Goal: Find specific page/section: Find specific page/section

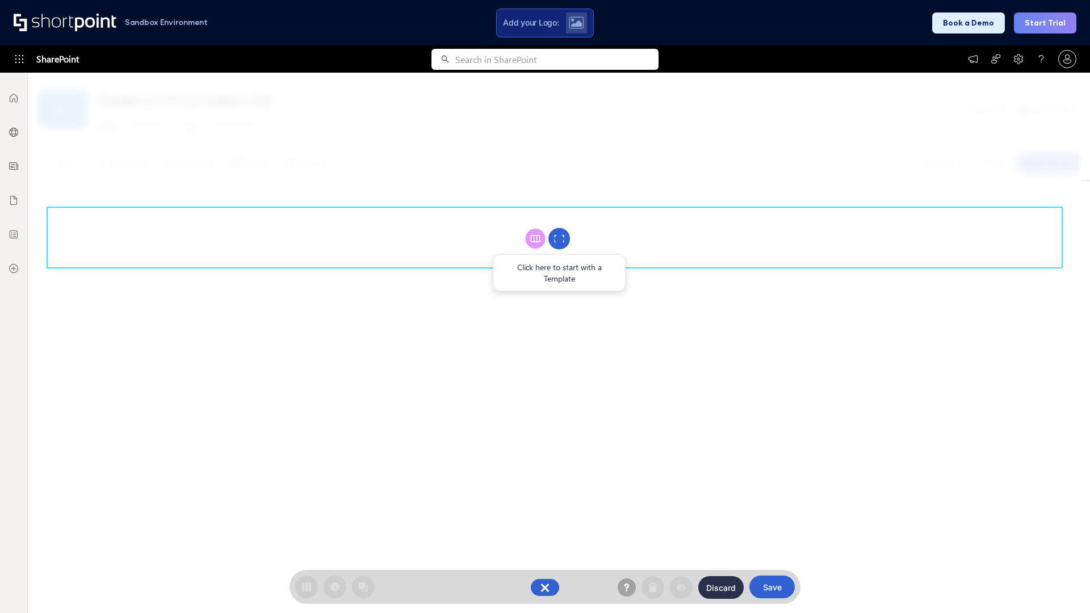
click at [559, 238] on circle at bounding box center [559, 239] width 22 height 22
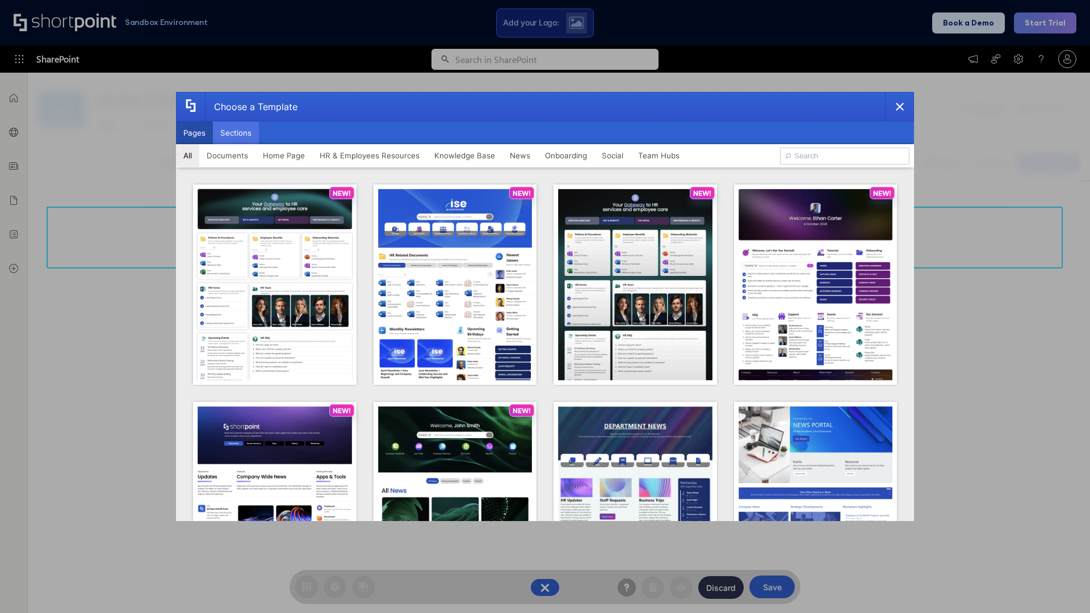
click at [236, 133] on button "Sections" at bounding box center [236, 133] width 46 height 23
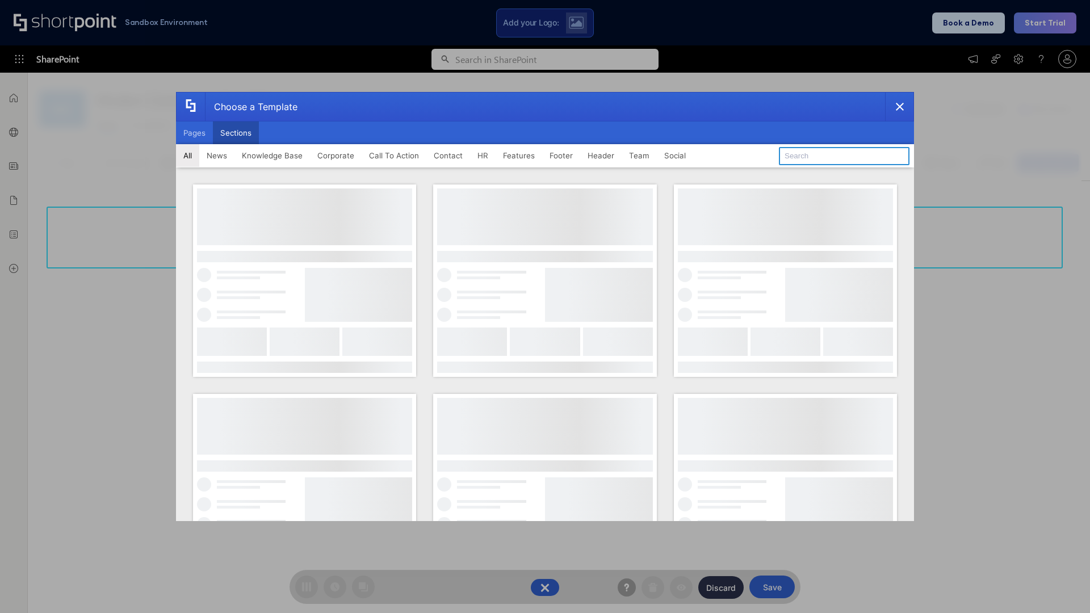
type input "HR Hub 2"
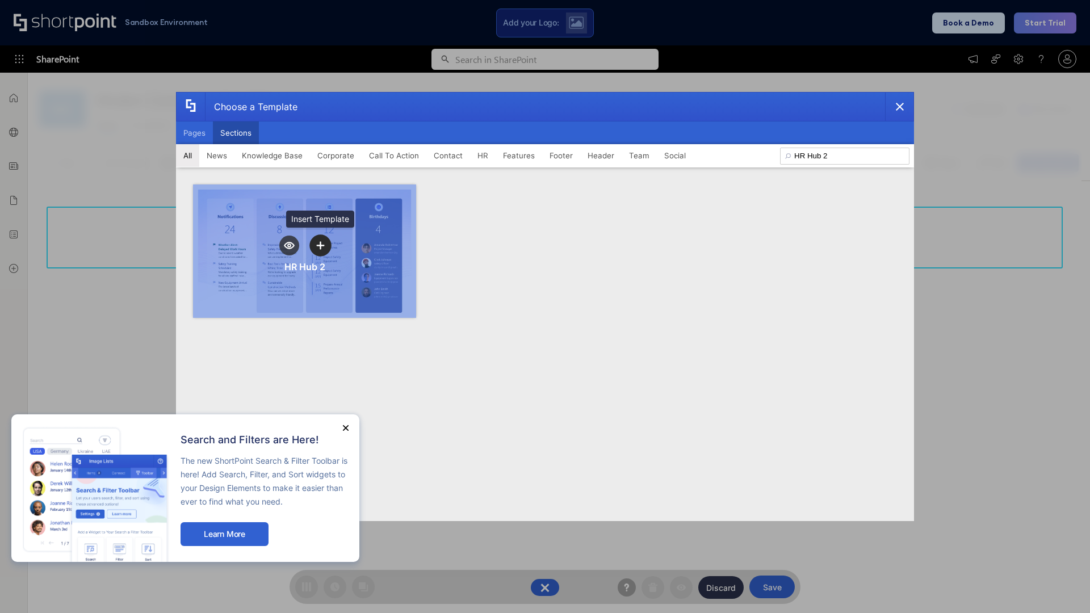
click at [320, 245] on icon "template selector" at bounding box center [320, 245] width 8 height 8
